Goal: Information Seeking & Learning: Understand process/instructions

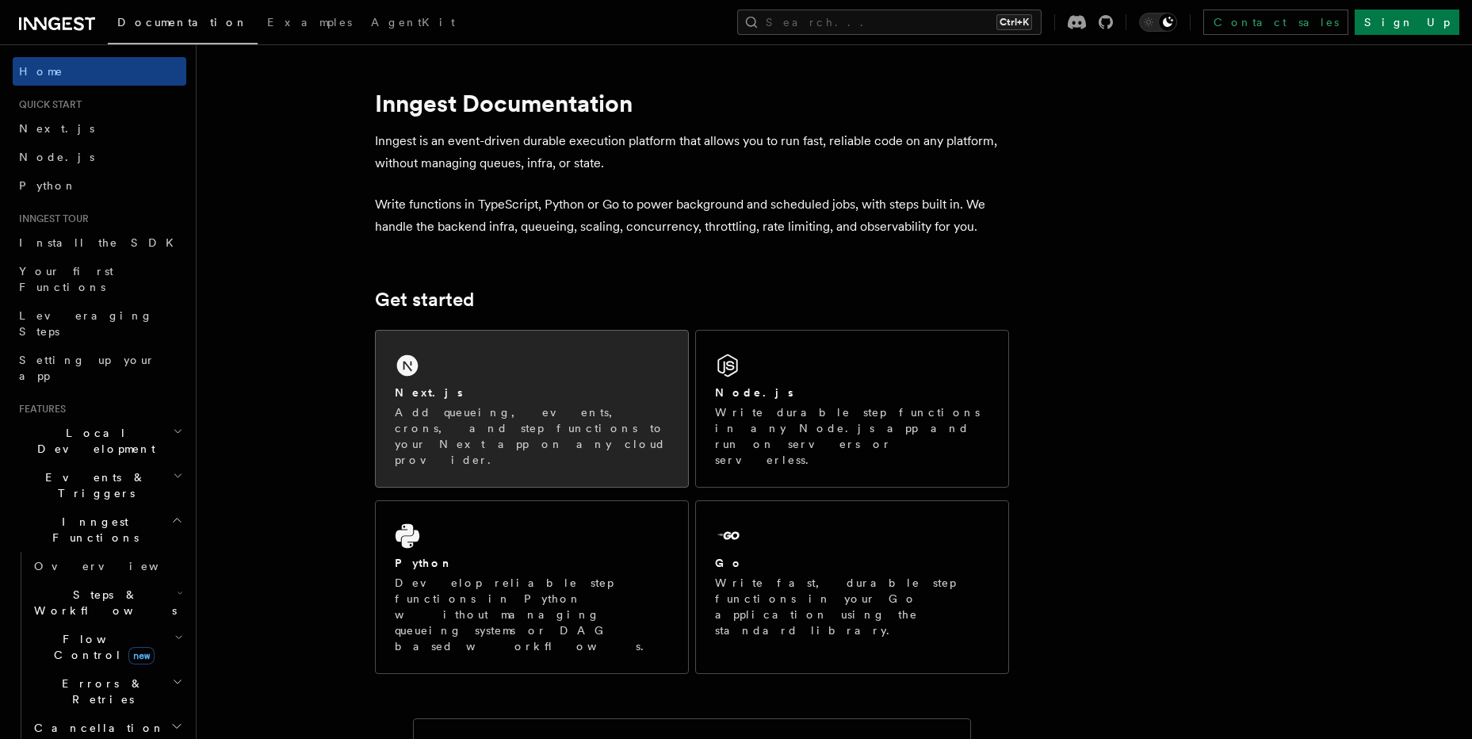
click at [535, 396] on div "Next.js" at bounding box center [532, 392] width 274 height 17
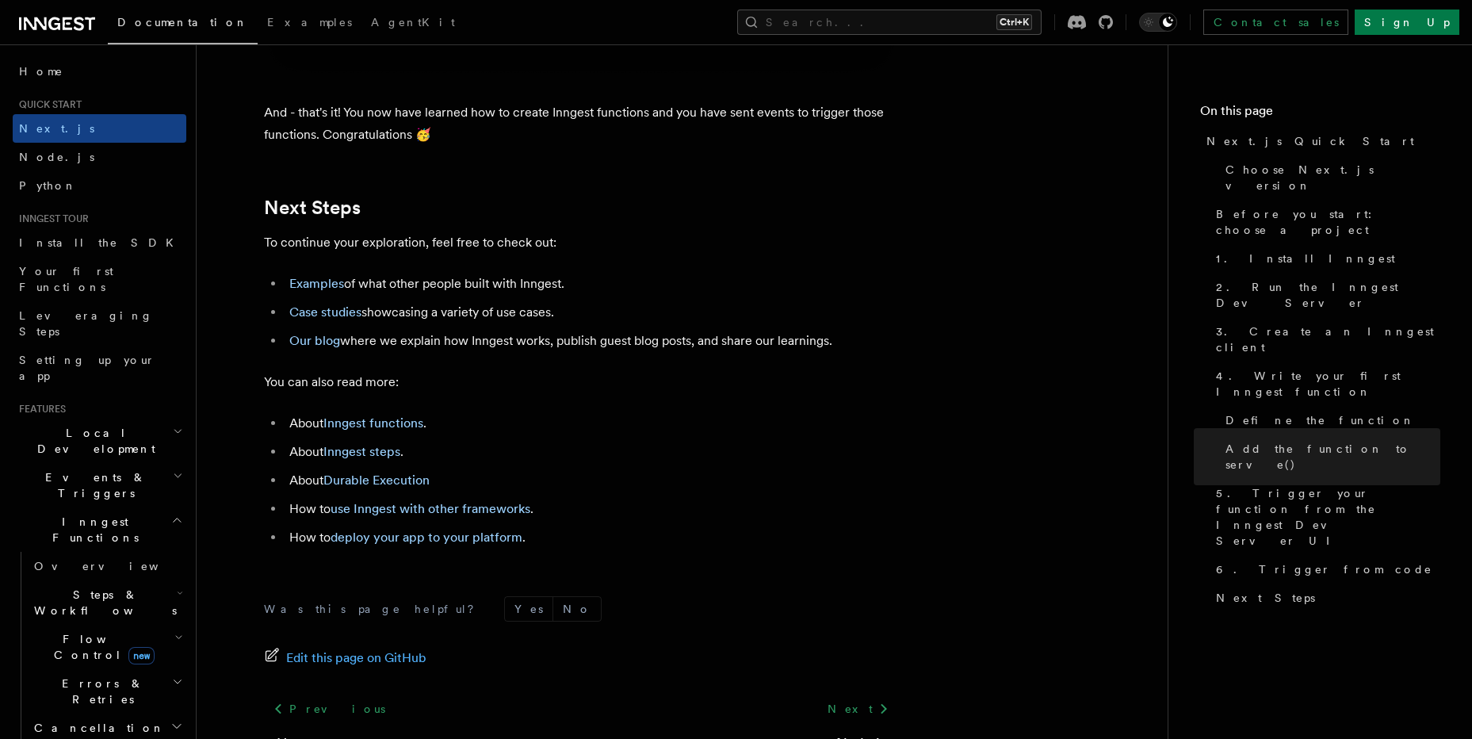
scroll to position [9828, 0]
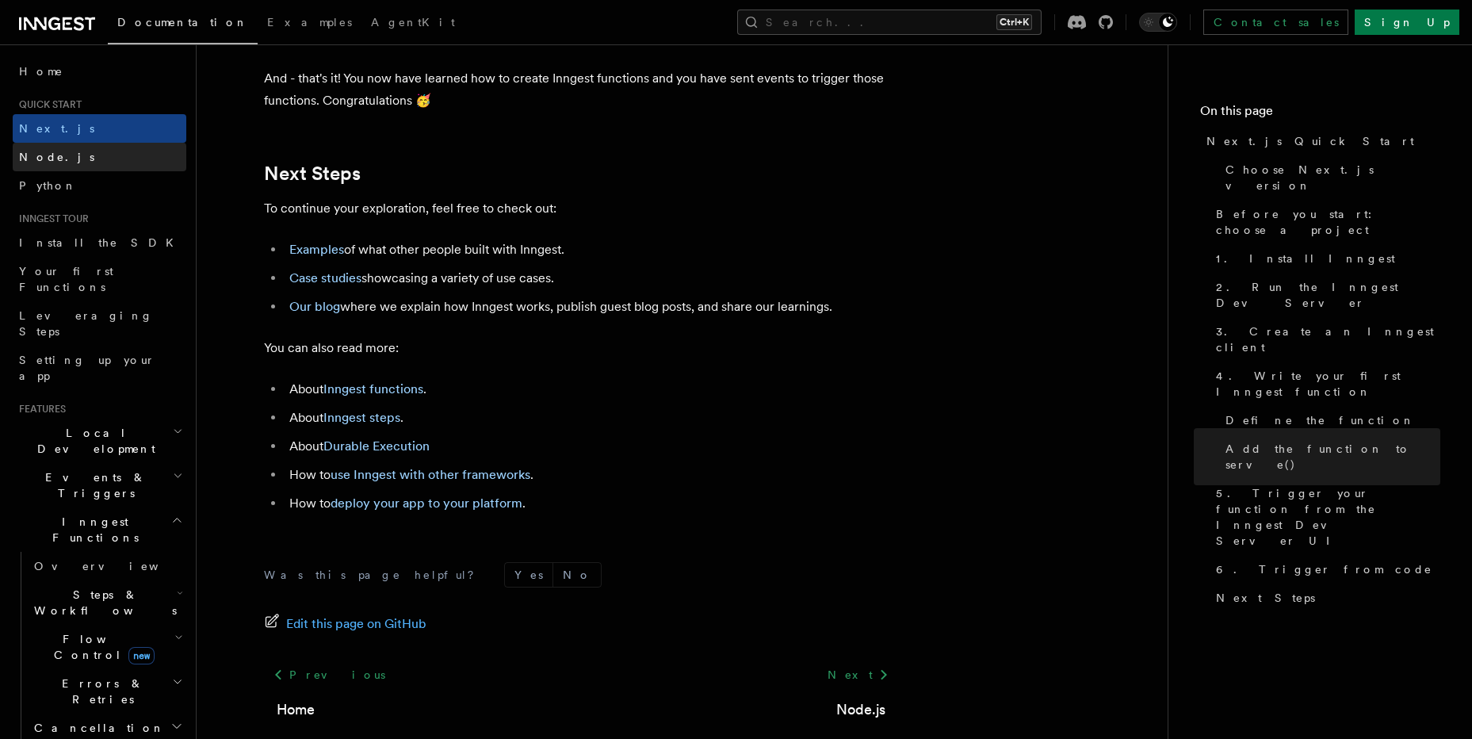
click at [83, 156] on link "Node.js" at bounding box center [100, 157] width 174 height 29
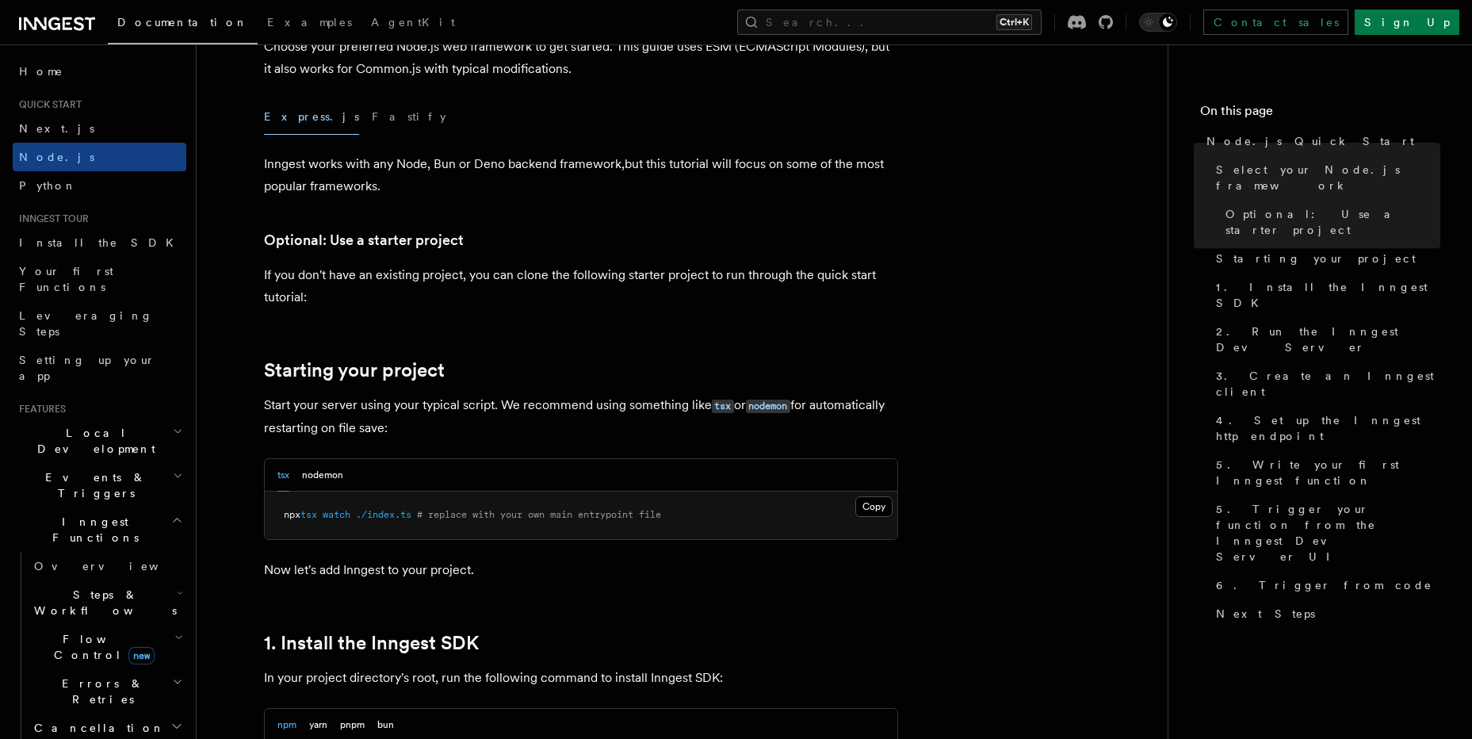
scroll to position [476, 0]
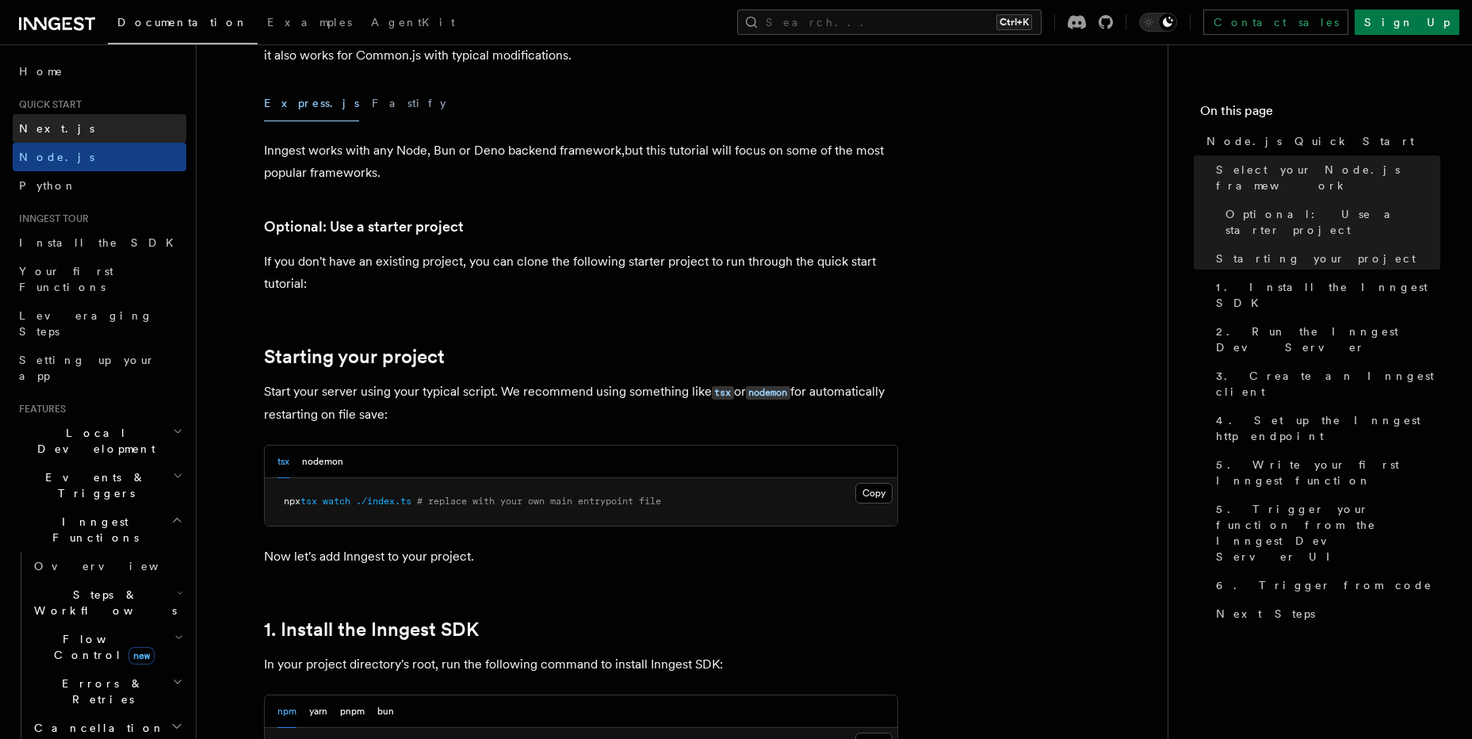
click at [78, 137] on link "Next.js" at bounding box center [100, 128] width 174 height 29
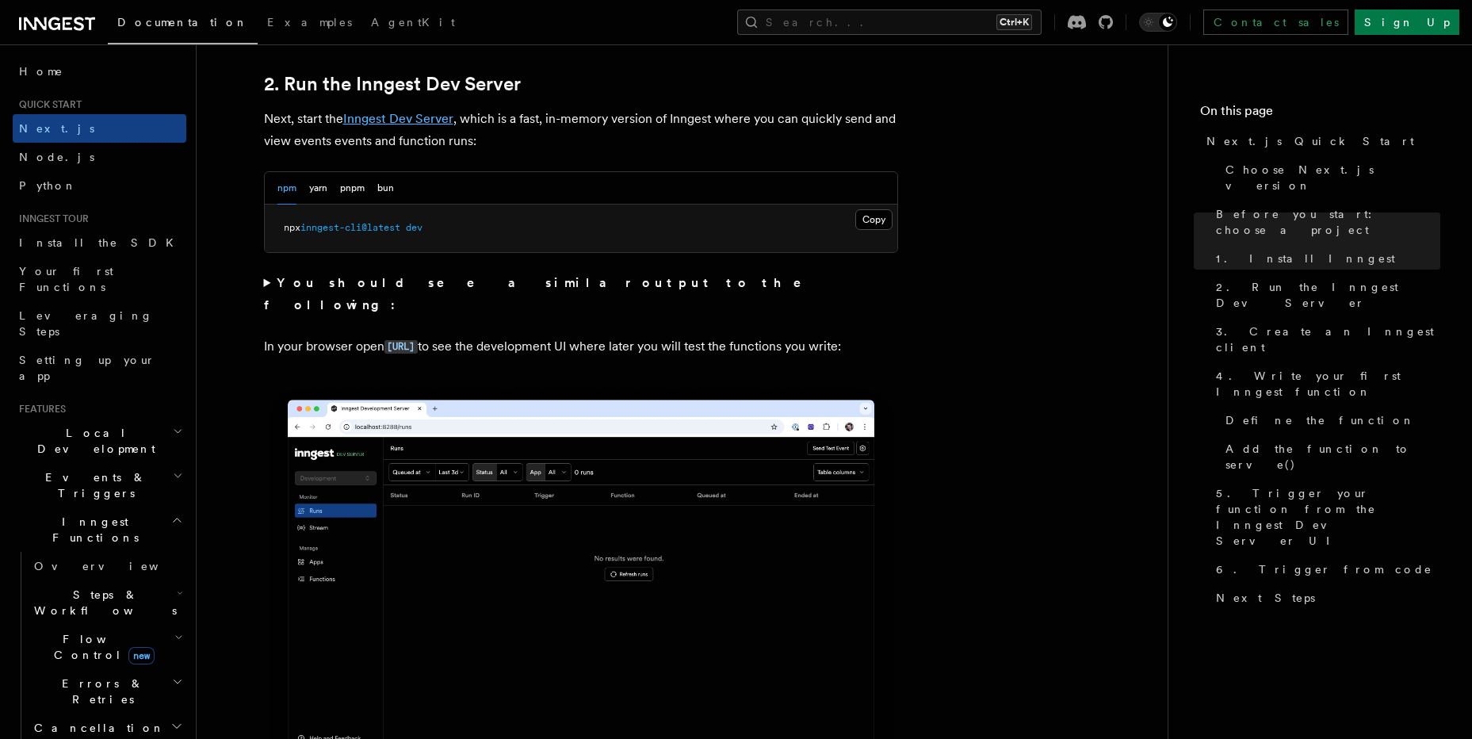
scroll to position [1110, 0]
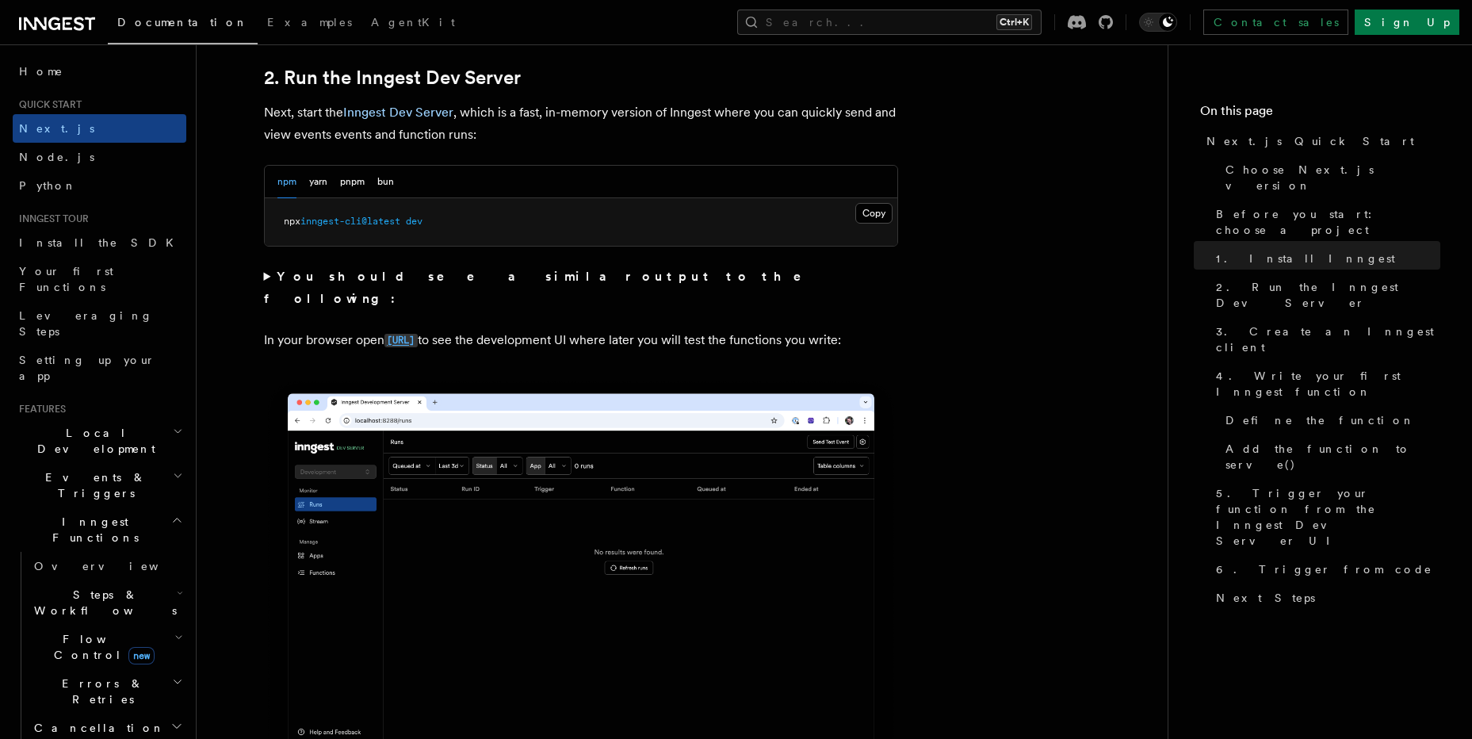
click at [418, 334] on code "[URL]" at bounding box center [400, 340] width 33 height 13
